Goal: Task Accomplishment & Management: Manage account settings

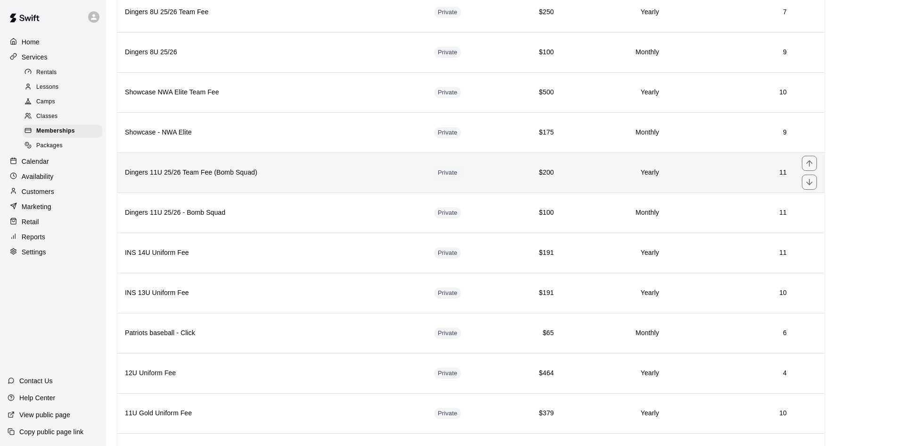
scroll to position [1960, 0]
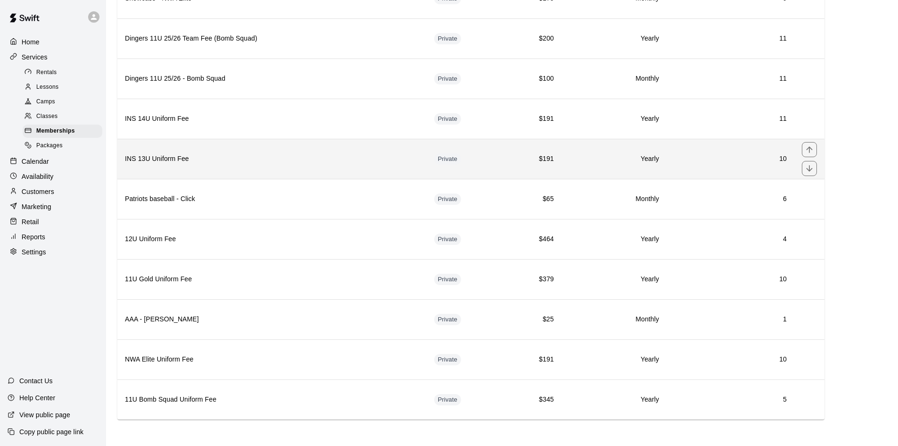
click at [242, 168] on th "INS 13U Uniform Fee" at bounding box center [271, 159] width 309 height 40
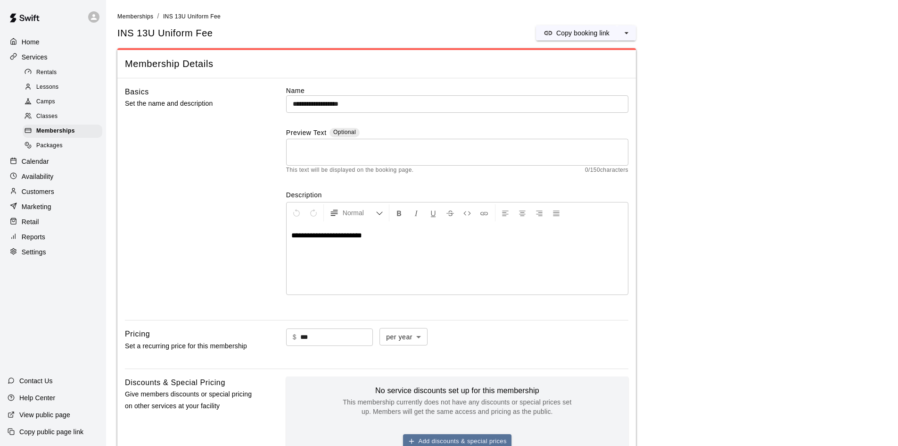
click at [29, 196] on p "Customers" at bounding box center [38, 191] width 33 height 9
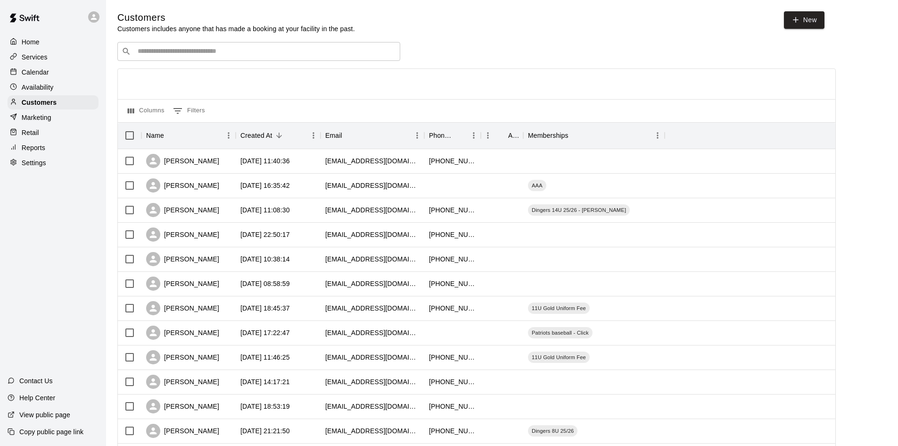
click at [259, 52] on input "Search customers by name or email" at bounding box center [265, 51] width 261 height 9
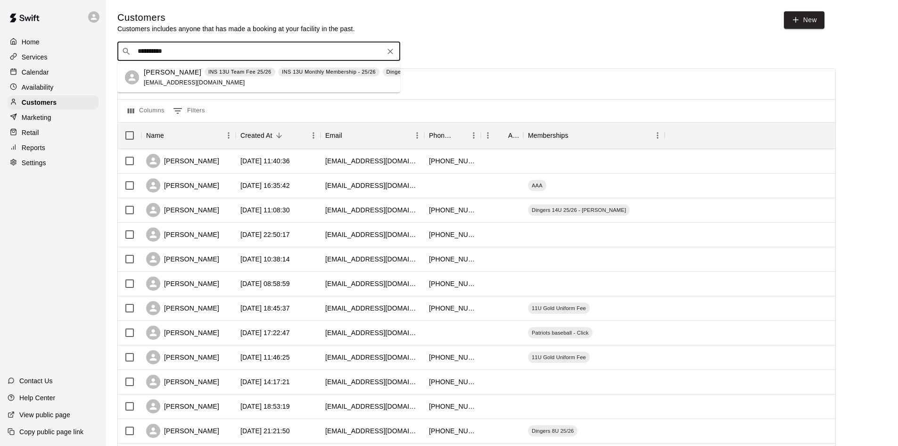
type input "**********"
click at [181, 74] on p "[PERSON_NAME]" at bounding box center [173, 72] width 58 height 10
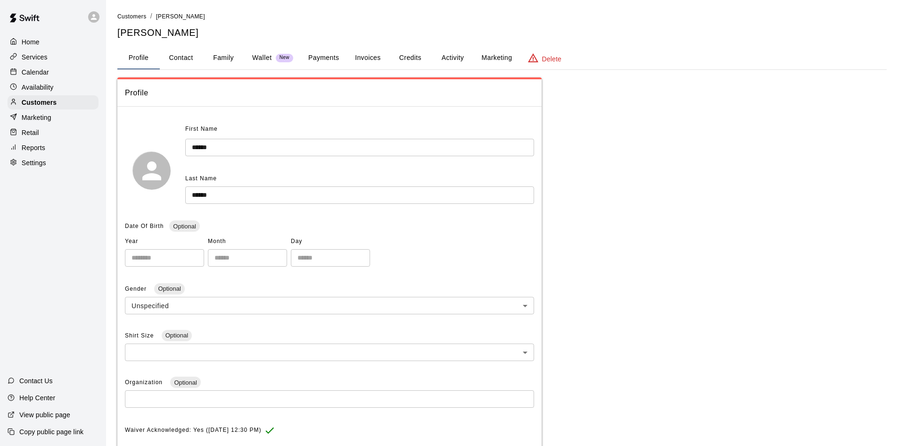
click at [449, 62] on button "Activity" at bounding box center [452, 58] width 42 height 23
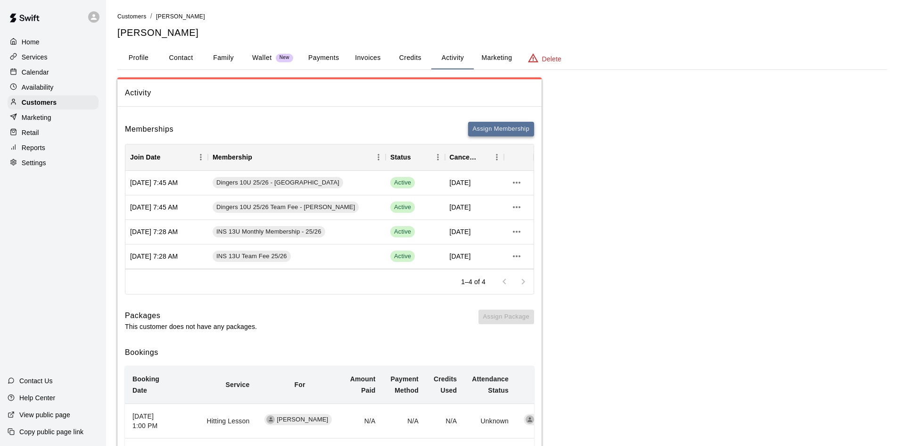
click at [512, 127] on button "Assign Membership" at bounding box center [501, 129] width 66 height 15
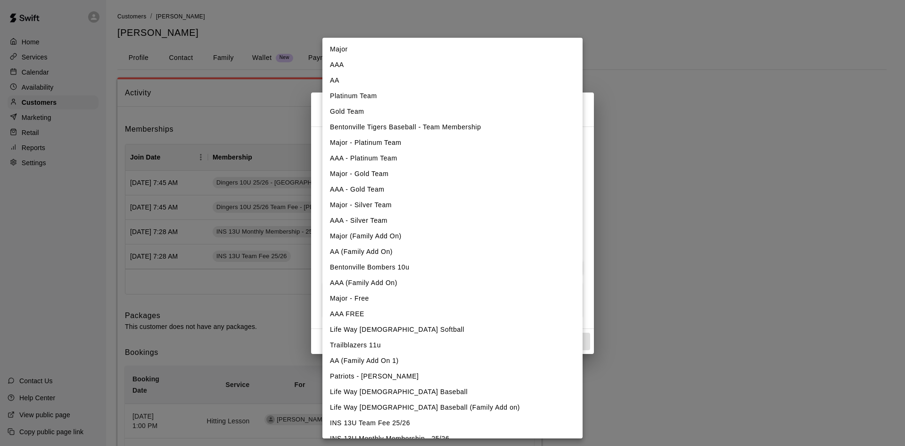
click at [481, 155] on body "Home Services Calendar Availability Customers Marketing Retail Reports Settings…" at bounding box center [452, 401] width 905 height 802
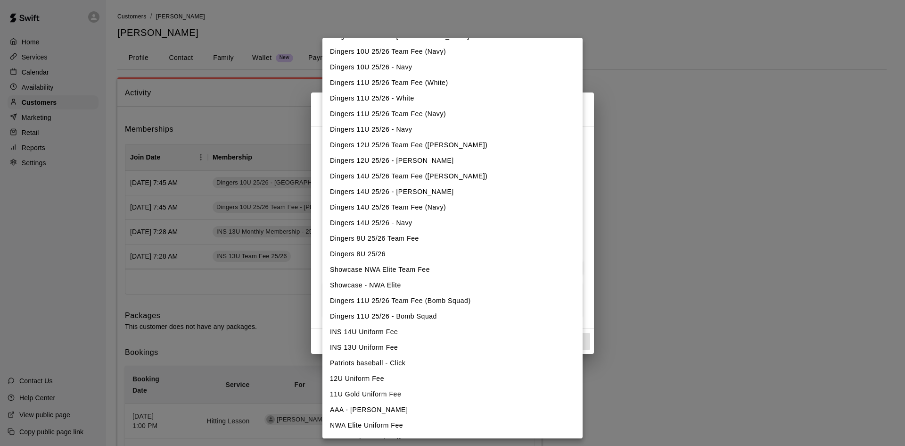
scroll to position [494, 0]
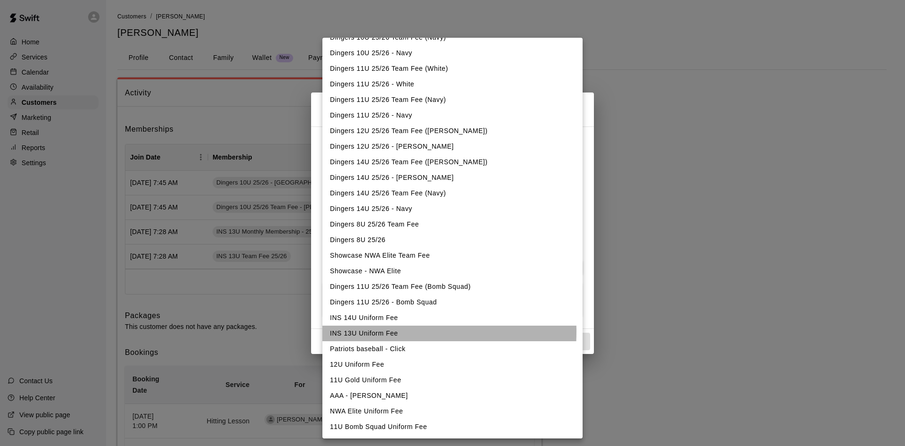
click at [357, 331] on li "INS 13U Uniform Fee" at bounding box center [452, 333] width 260 height 16
type input "**********"
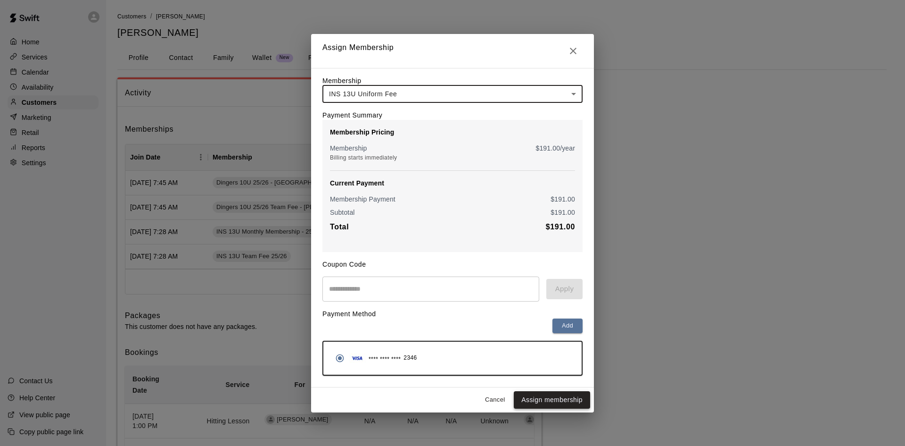
click at [567, 406] on button "Assign membership" at bounding box center [552, 399] width 76 height 17
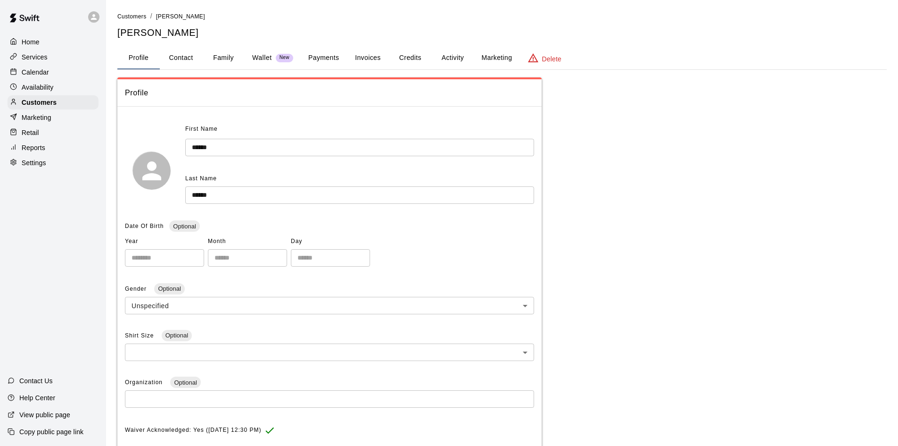
click at [27, 58] on p "Services" at bounding box center [35, 56] width 26 height 9
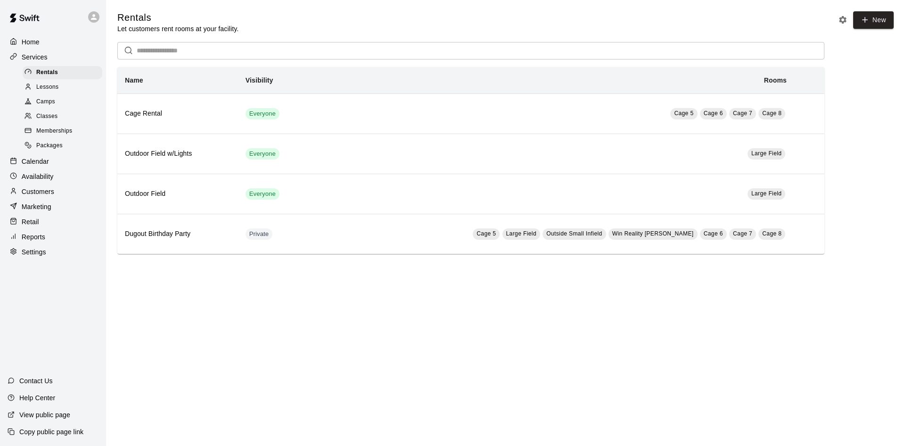
click at [52, 133] on span "Memberships" at bounding box center [54, 130] width 36 height 9
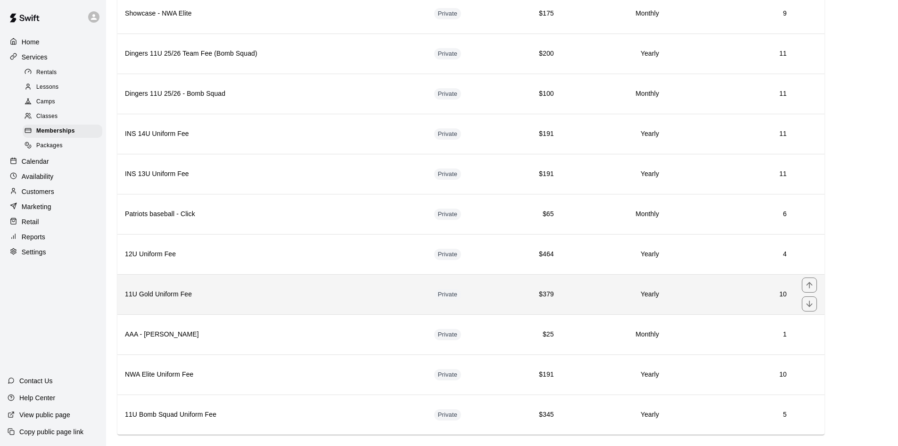
scroll to position [1960, 0]
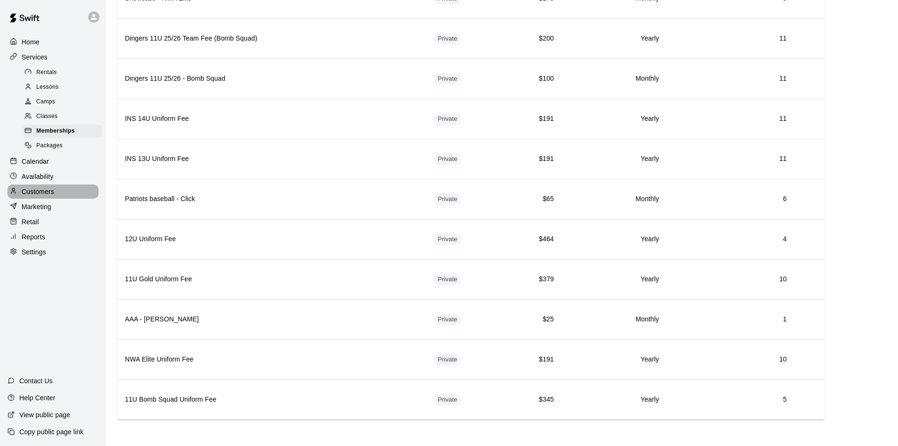
click at [48, 196] on p "Customers" at bounding box center [38, 191] width 33 height 9
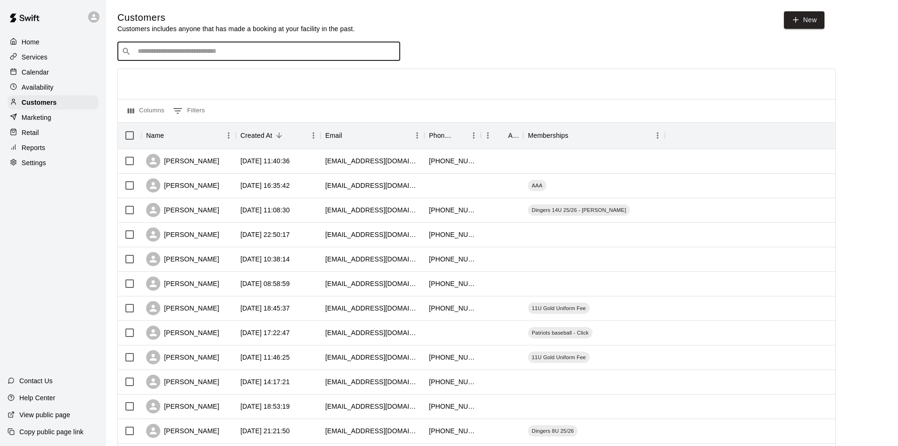
click at [182, 49] on input "Search customers by name or email" at bounding box center [265, 51] width 261 height 9
type input "*****"
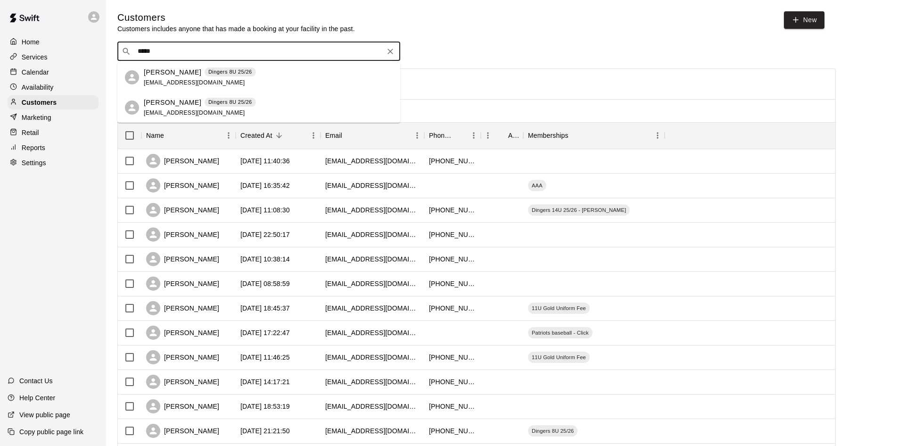
click at [219, 80] on div "Brittni Helms Dingers 8U 25/26 bhelms910@gmail.com" at bounding box center [200, 77] width 112 height 20
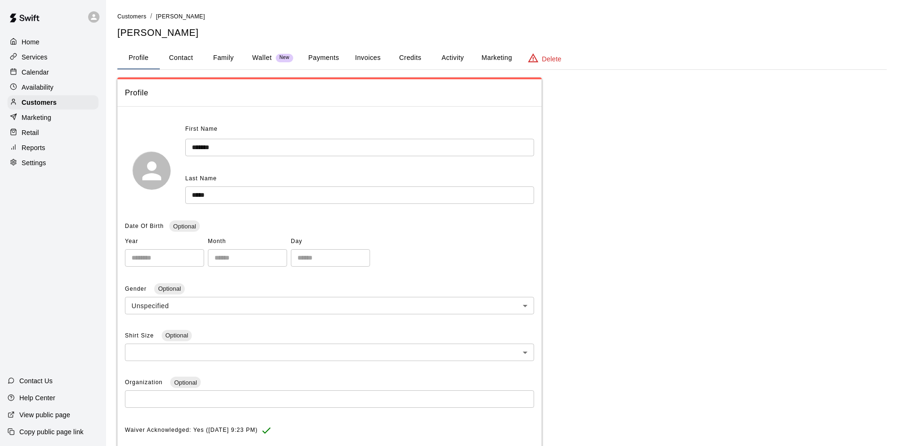
click at [324, 58] on button "Payments" at bounding box center [324, 58] width 46 height 23
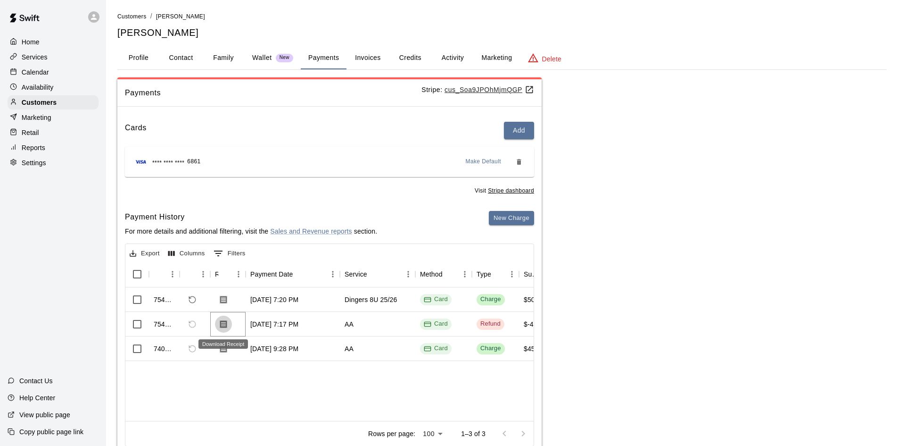
click at [226, 325] on icon "Download Receipt" at bounding box center [223, 324] width 7 height 8
click at [224, 299] on icon "Download Receipt" at bounding box center [223, 299] width 9 height 9
click at [223, 326] on icon "Download Receipt" at bounding box center [223, 324] width 7 height 8
click at [205, 25] on div "Customers / Brittni Helms Brittni Helms" at bounding box center [501, 25] width 769 height 28
click at [52, 105] on p "Customers" at bounding box center [39, 102] width 35 height 9
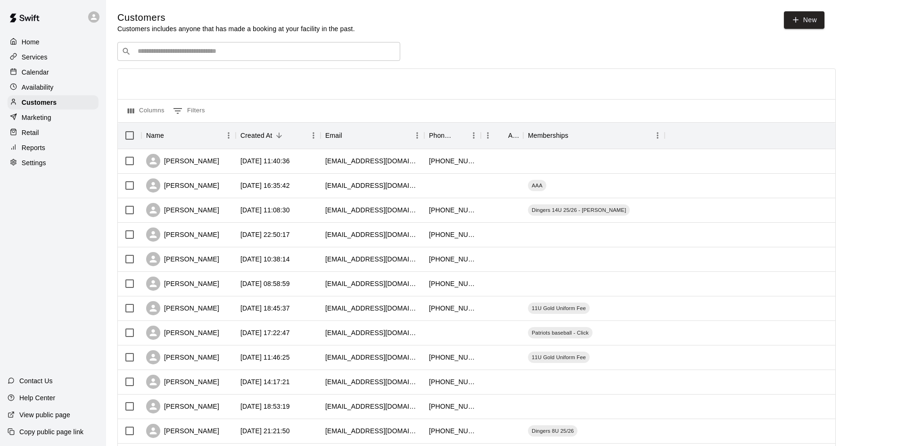
click at [42, 55] on p "Services" at bounding box center [35, 56] width 26 height 9
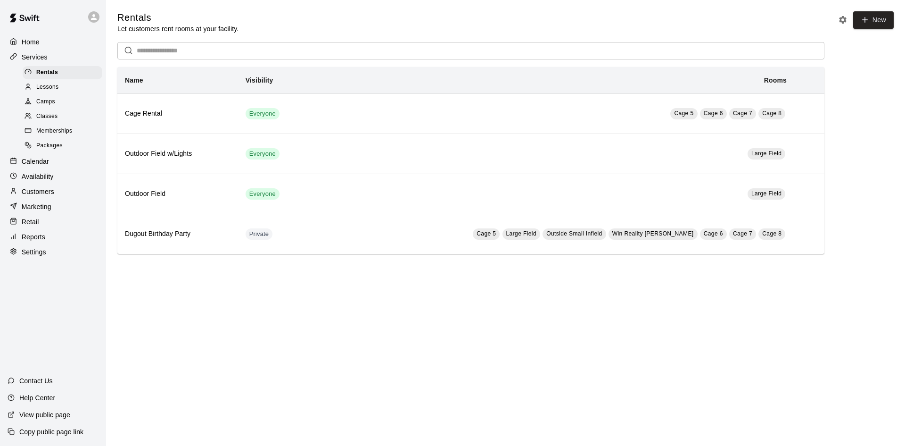
click at [51, 134] on span "Memberships" at bounding box center [54, 130] width 36 height 9
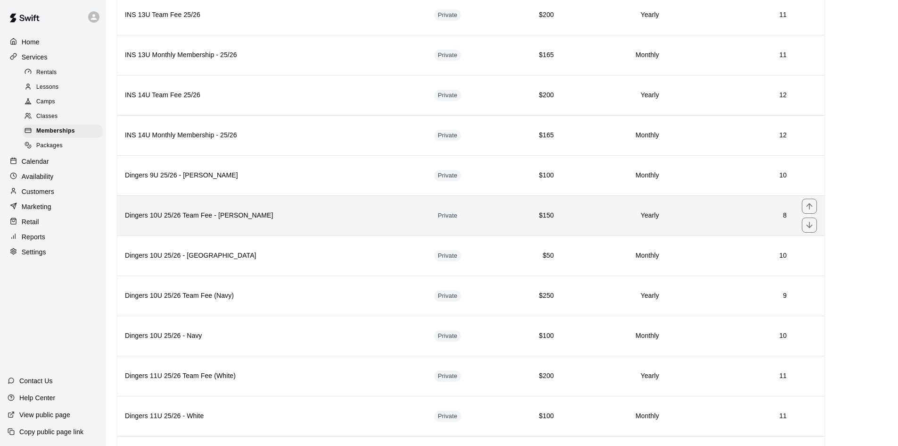
scroll to position [1132, 0]
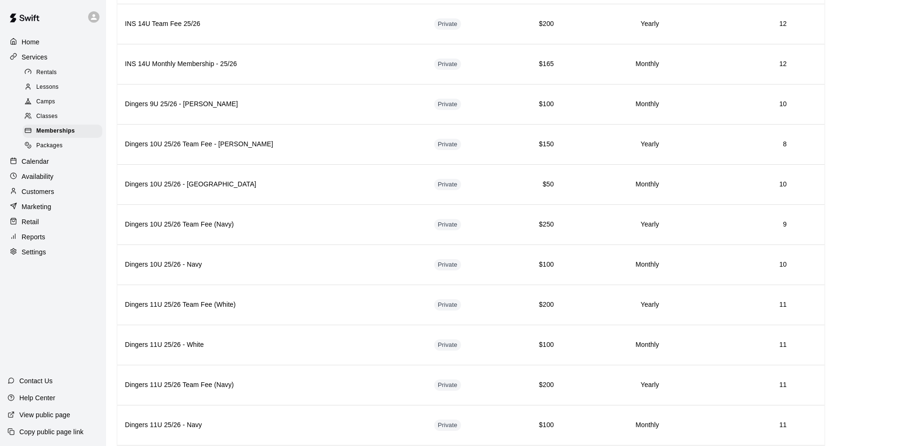
click at [50, 191] on div "Customers" at bounding box center [53, 191] width 91 height 14
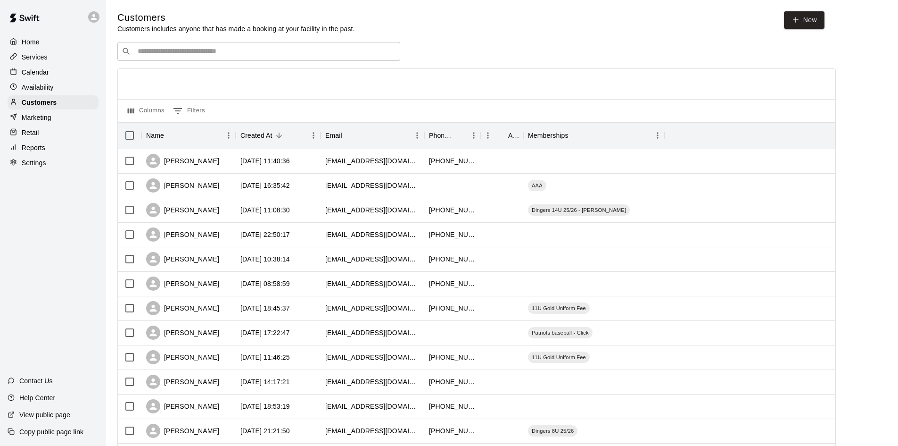
click at [270, 61] on div "​ ​" at bounding box center [258, 51] width 283 height 19
type input "*"
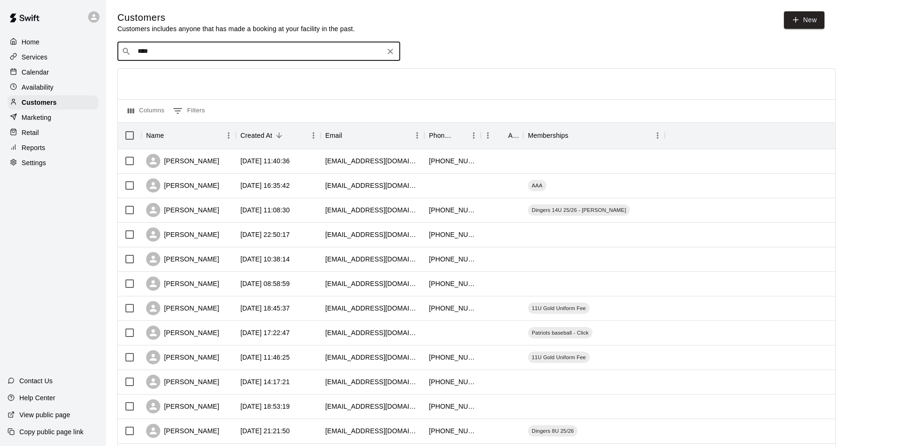
type input "*****"
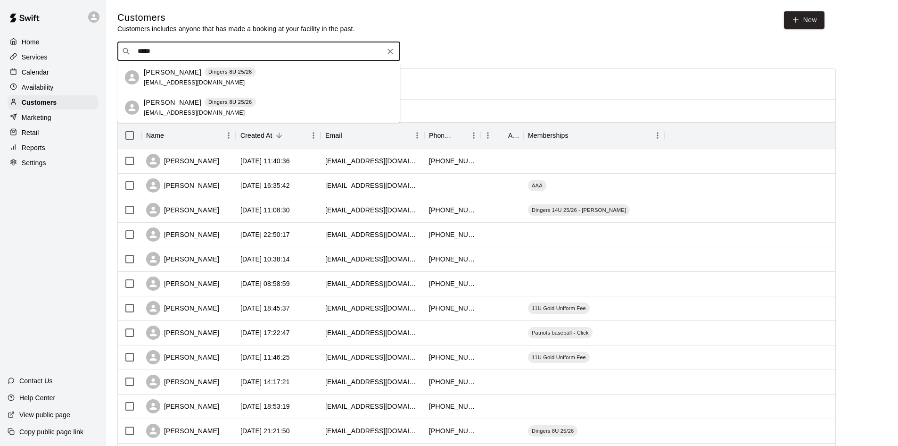
click at [213, 80] on div "Brittni Helms Dingers 8U 25/26 bhelms910@gmail.com" at bounding box center [200, 77] width 112 height 20
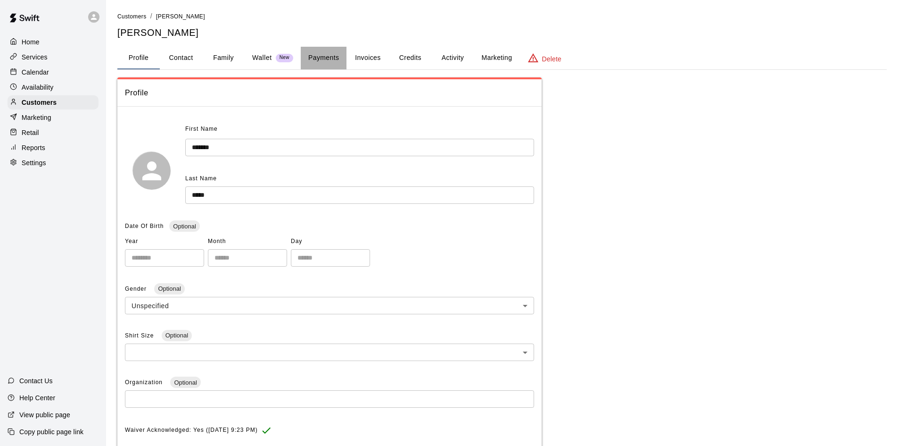
click at [306, 60] on button "Payments" at bounding box center [324, 58] width 46 height 23
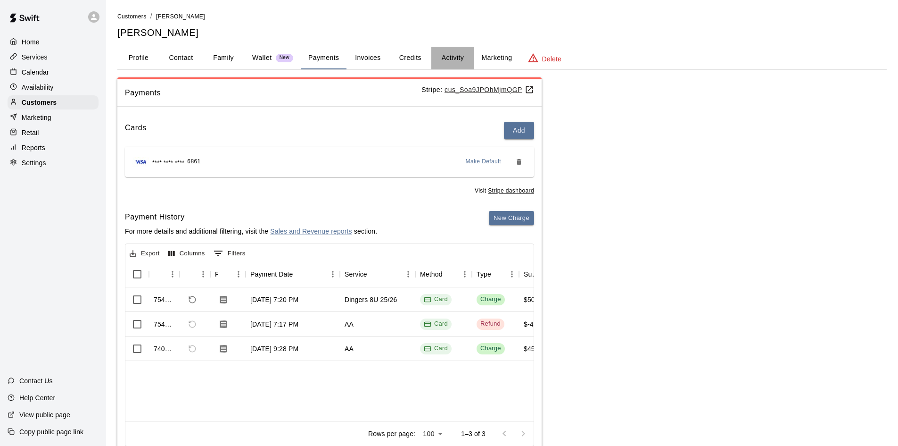
click at [452, 55] on button "Activity" at bounding box center [452, 58] width 42 height 23
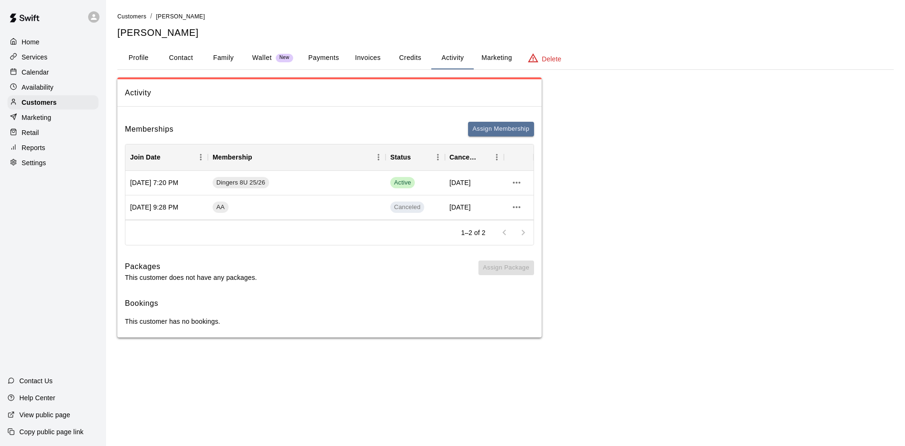
click at [30, 59] on p "Services" at bounding box center [35, 56] width 26 height 9
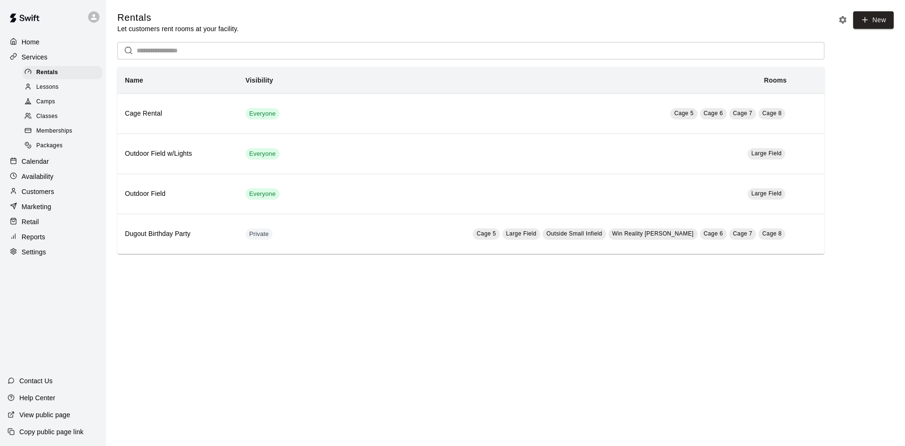
click at [50, 129] on div "Memberships" at bounding box center [63, 130] width 80 height 13
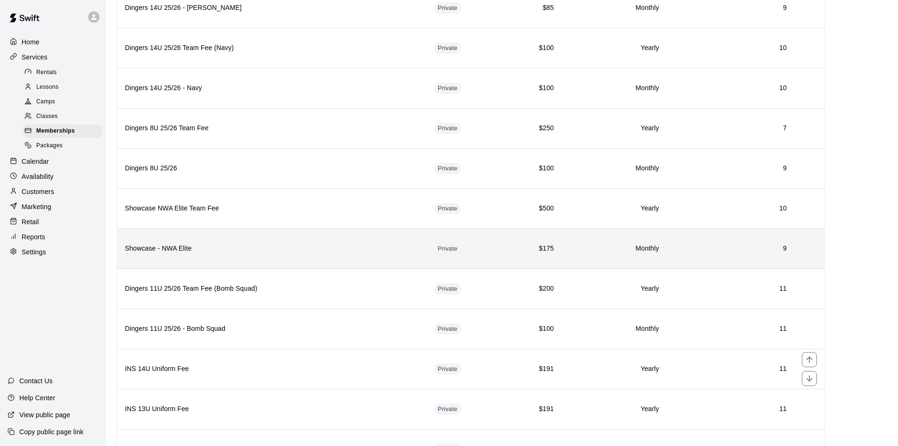
scroll to position [1603, 0]
